Goal: Task Accomplishment & Management: Use online tool/utility

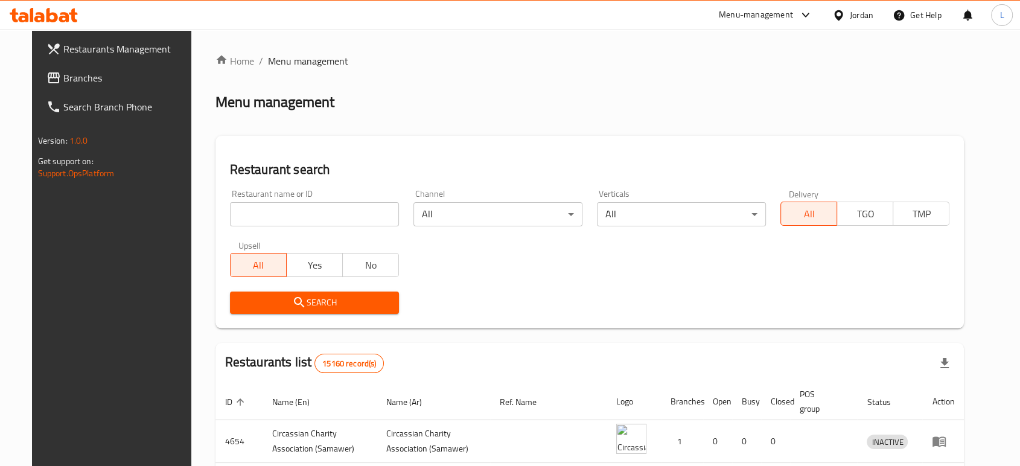
click at [739, 18] on div "Menu-management" at bounding box center [756, 15] width 74 height 14
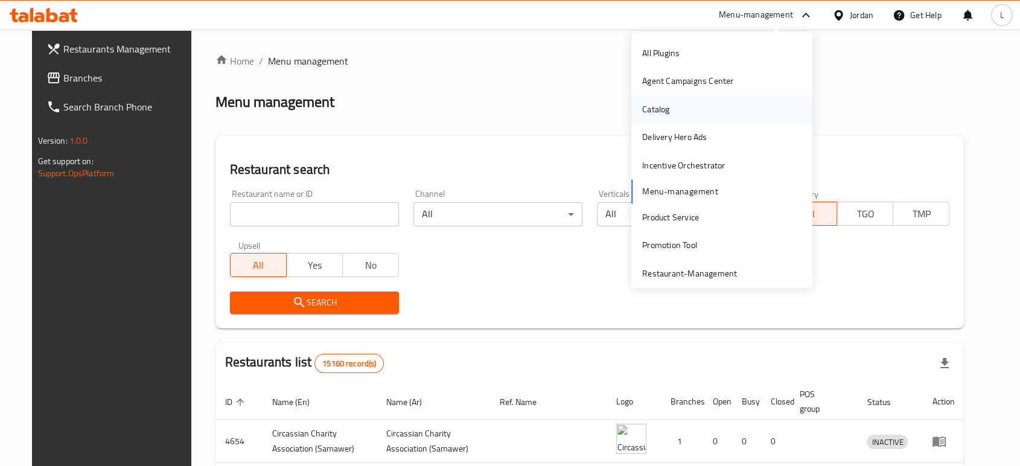
click at [680, 107] on div "Catalog" at bounding box center [721, 109] width 181 height 28
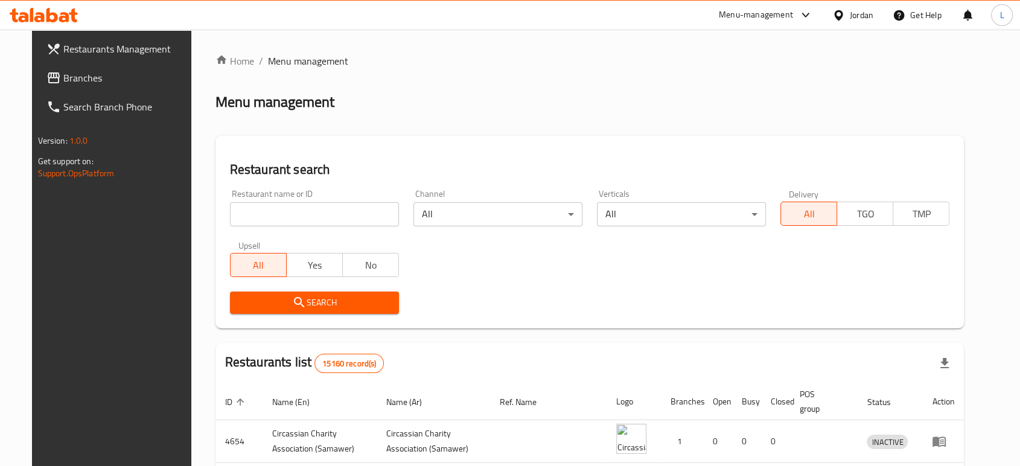
click at [326, 215] on input "search" at bounding box center [314, 214] width 169 height 24
type input "cloudy sweet"
click button "Search" at bounding box center [314, 302] width 169 height 22
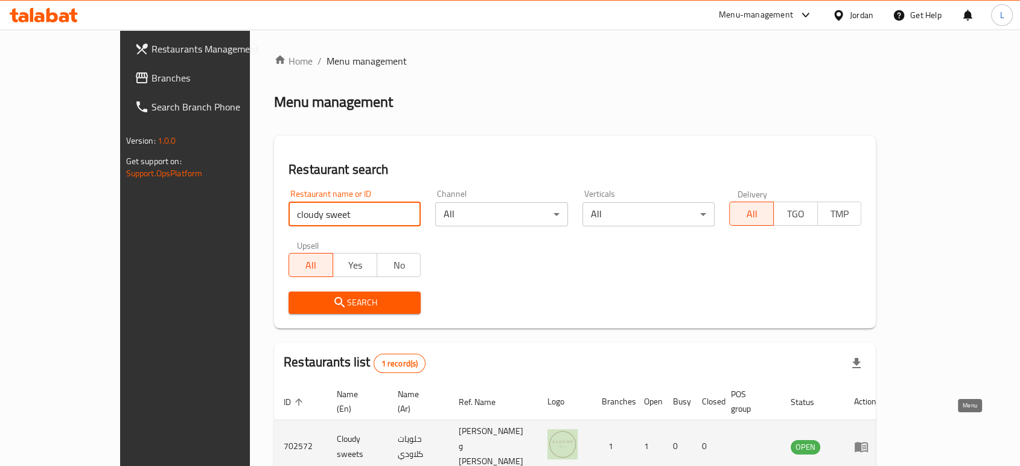
click at [866, 445] on icon "enhanced table" at bounding box center [864, 447] width 4 height 5
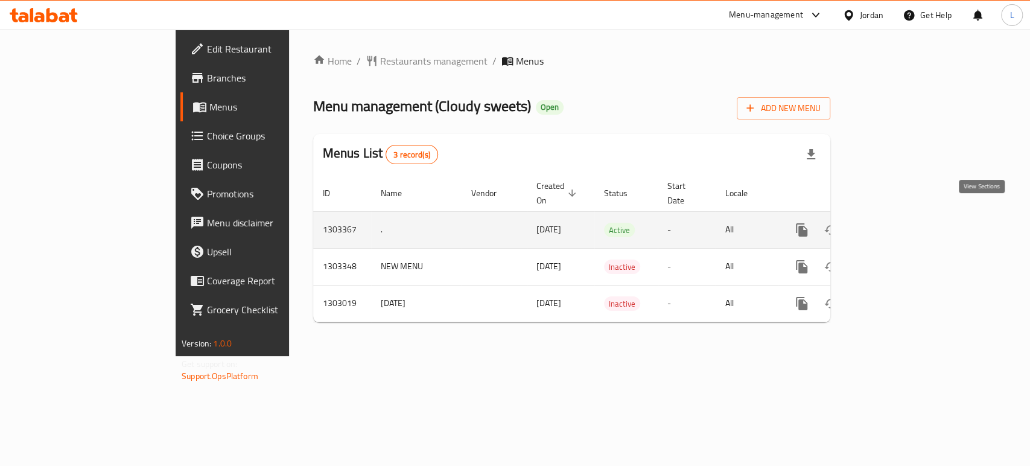
click at [896, 223] on icon "enhanced table" at bounding box center [889, 230] width 14 height 14
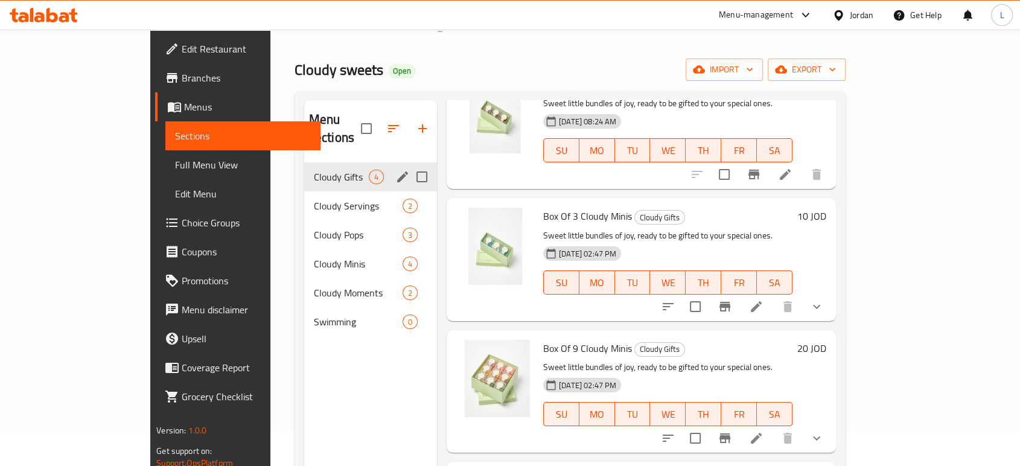
scroll to position [34, 0]
click at [314, 199] on span "Cloudy Servings" at bounding box center [341, 206] width 55 height 14
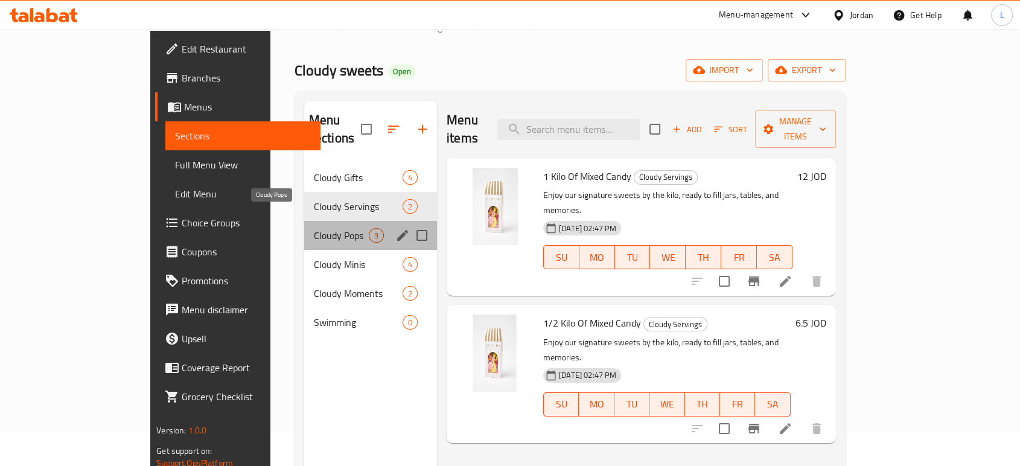
click at [314, 228] on span "Cloudy Pops" at bounding box center [341, 235] width 55 height 14
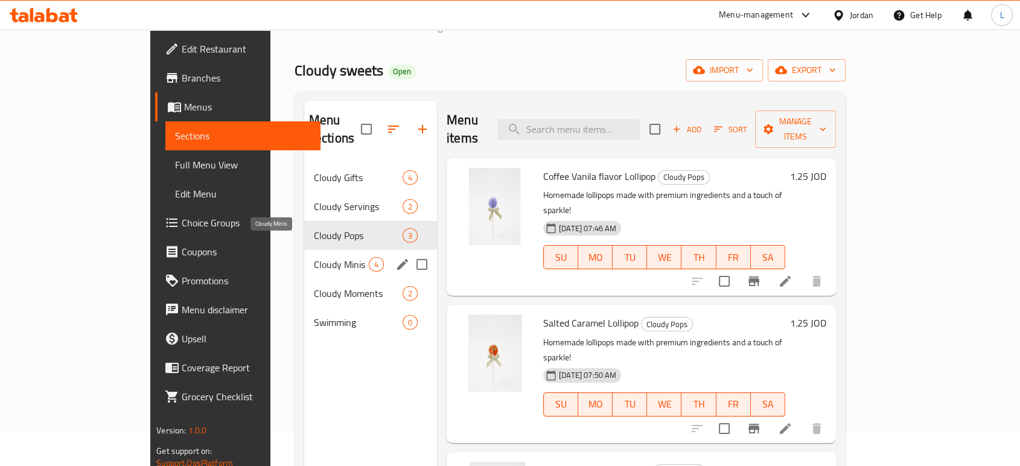
click at [314, 257] on span "Cloudy Minis" at bounding box center [341, 264] width 55 height 14
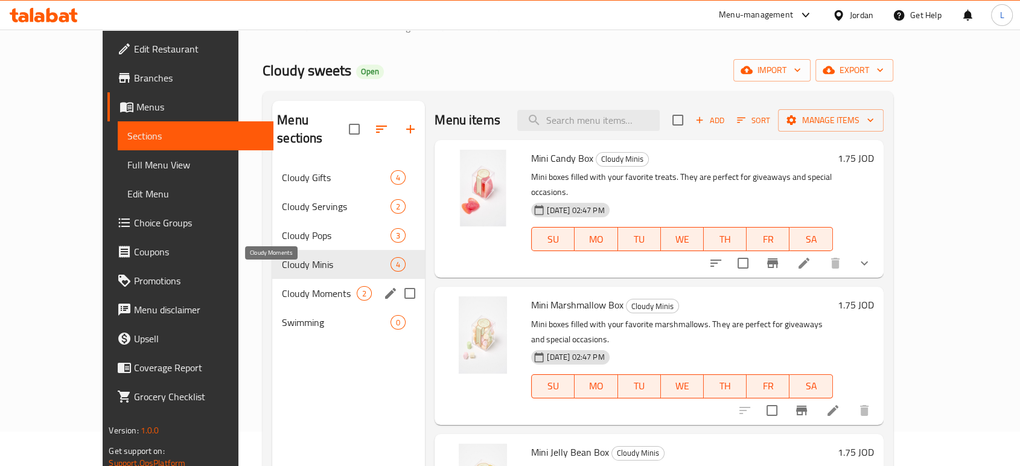
click at [282, 286] on span "Cloudy Moments" at bounding box center [319, 293] width 75 height 14
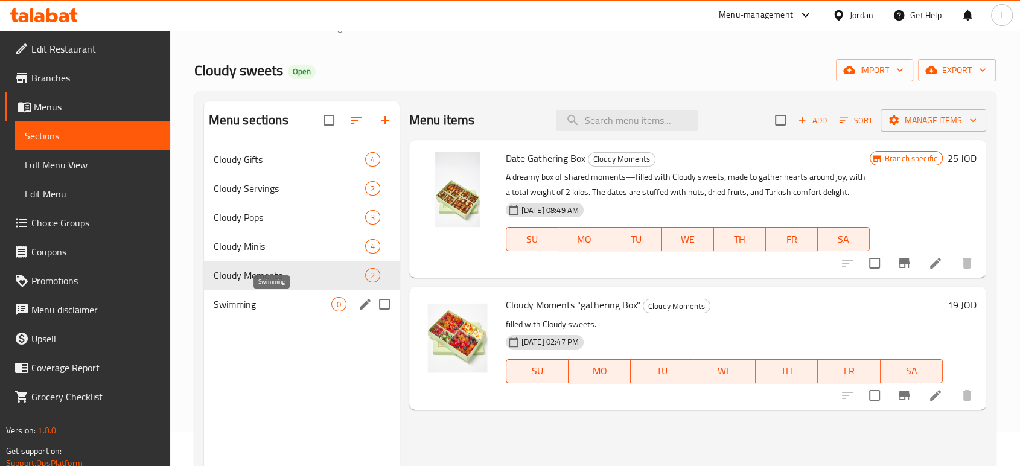
click at [258, 305] on span "Swimming" at bounding box center [273, 304] width 118 height 14
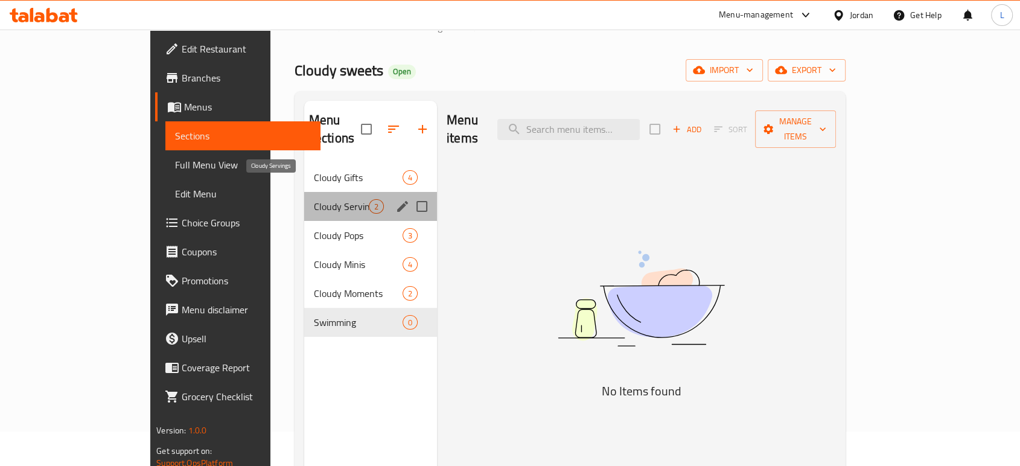
click at [314, 199] on span "Cloudy Servings" at bounding box center [341, 206] width 55 height 14
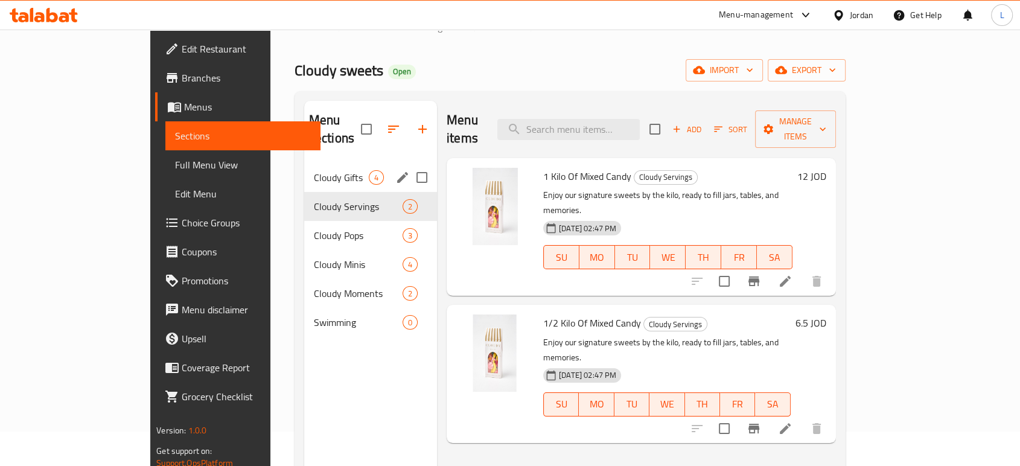
click at [314, 170] on span "Cloudy Gifts" at bounding box center [341, 177] width 55 height 14
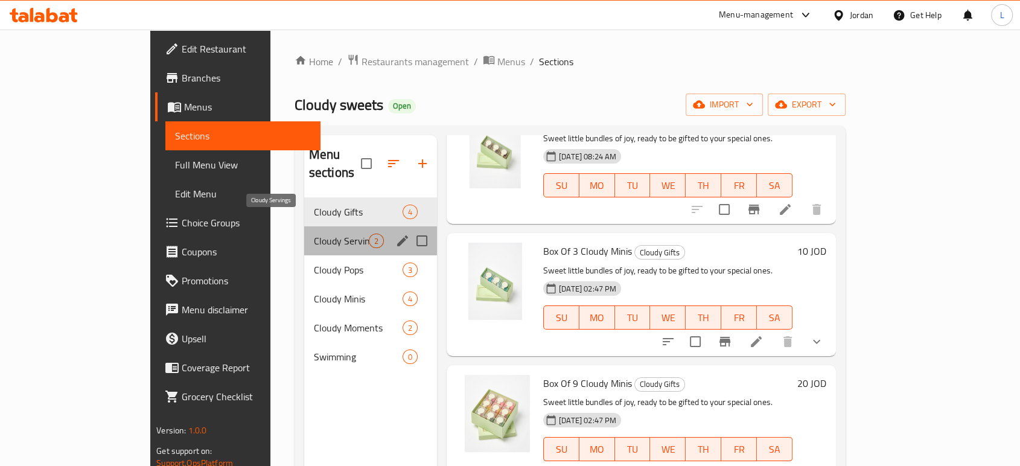
click at [304, 229] on div "Cloudy Servings 2" at bounding box center [370, 240] width 133 height 29
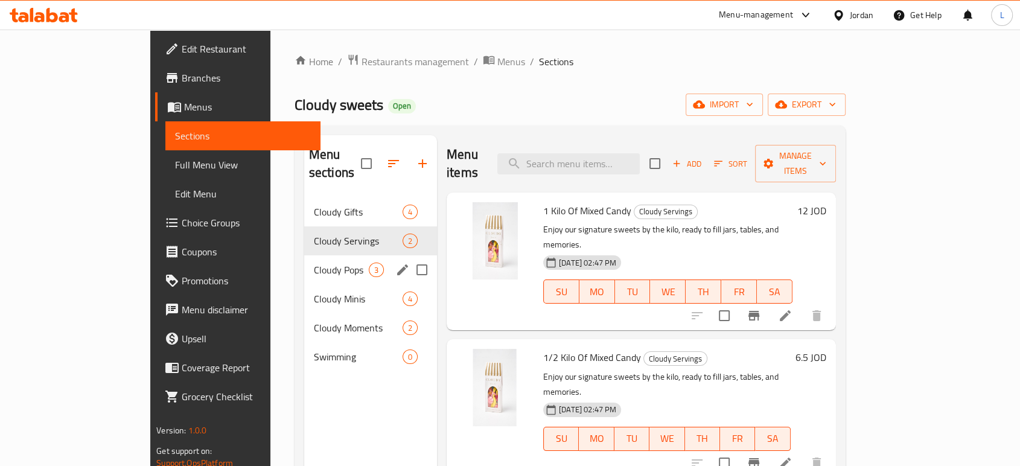
click at [314, 262] on span "Cloudy Pops" at bounding box center [341, 269] width 55 height 14
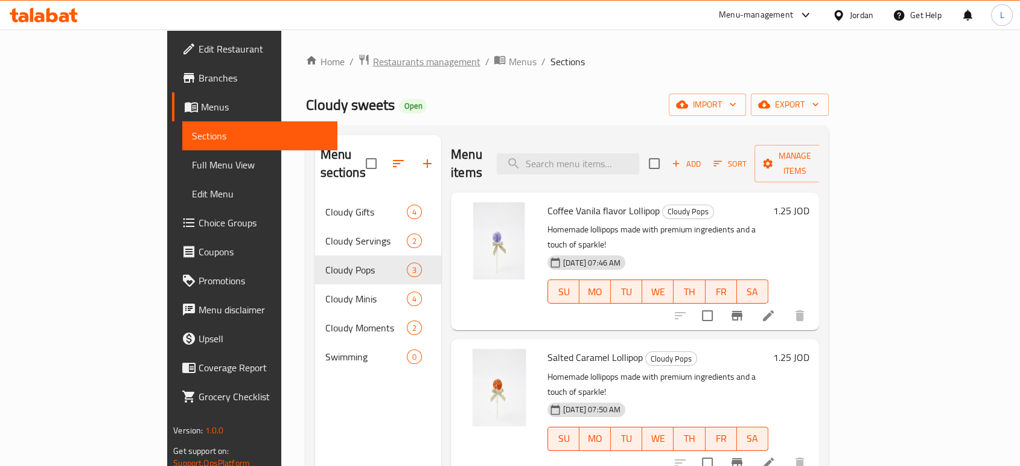
click at [372, 55] on span "Restaurants management" at bounding box center [425, 61] width 107 height 14
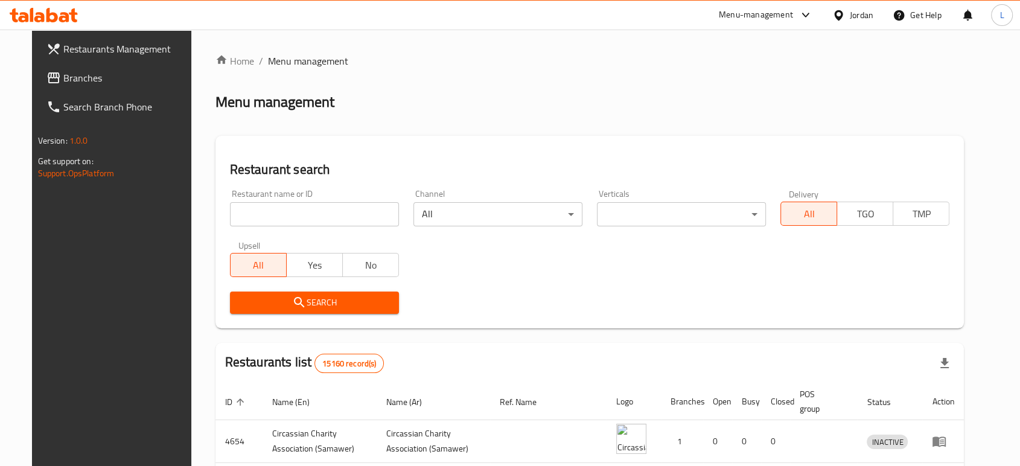
click at [277, 217] on input "search" at bounding box center [314, 214] width 169 height 24
type input "candy club"
click button "Search" at bounding box center [314, 302] width 169 height 22
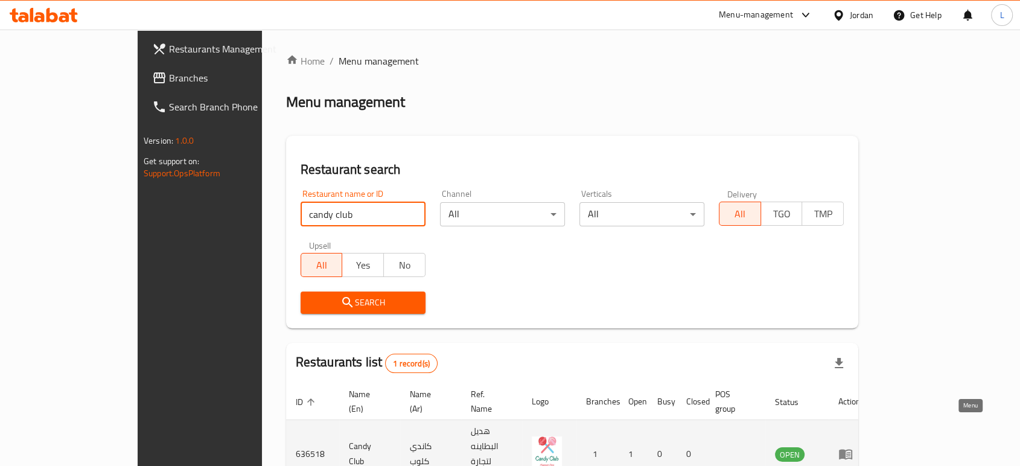
click at [853, 447] on icon "enhanced table" at bounding box center [845, 454] width 14 height 14
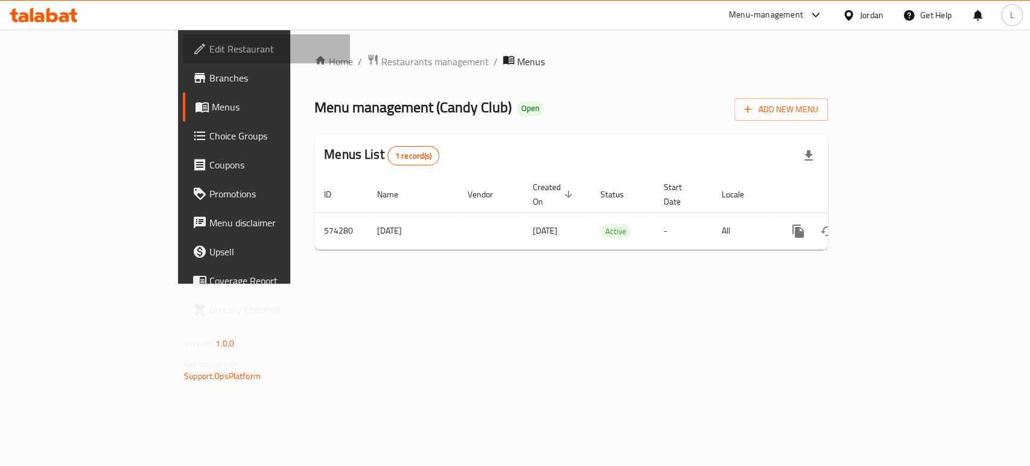
click at [209, 53] on span "Edit Restaurant" at bounding box center [274, 49] width 131 height 14
